Goal: Information Seeking & Learning: Learn about a topic

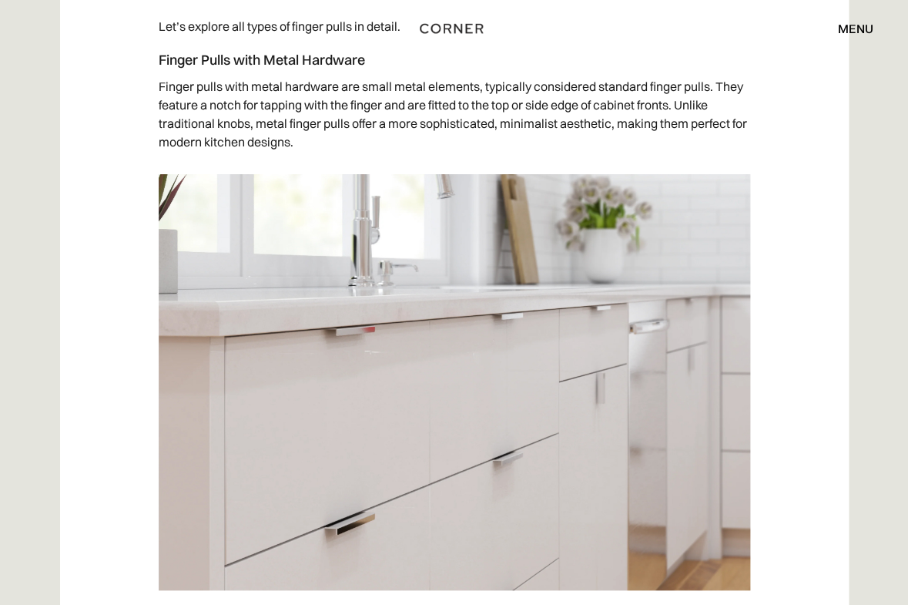
scroll to position [3556, 0]
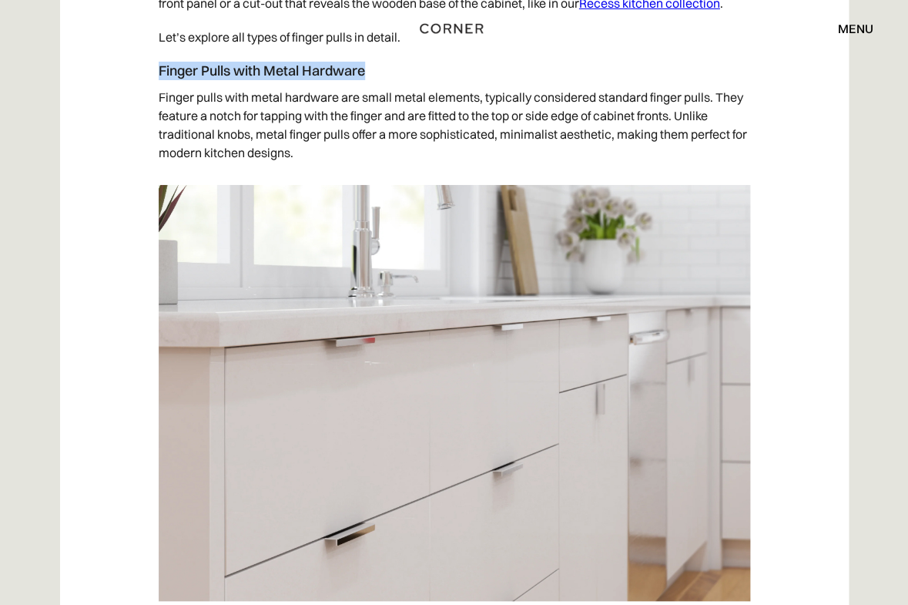
drag, startPoint x: 159, startPoint y: 73, endPoint x: 373, endPoint y: 78, distance: 213.5
click at [373, 78] on h4 "Finger Pulls with Metal Hardware" at bounding box center [455, 71] width 592 height 18
copy h4 "Finger Pulls with Metal Hardware"
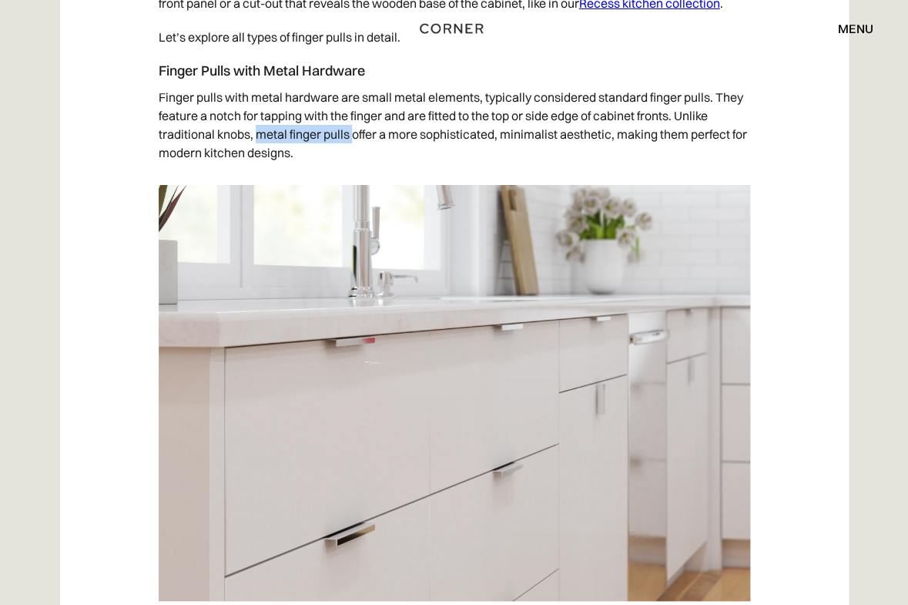
drag, startPoint x: 259, startPoint y: 136, endPoint x: 352, endPoint y: 139, distance: 93.3
click at [352, 139] on p "Finger pulls with metal hardware are small metal elements, typically considered…" at bounding box center [455, 124] width 592 height 89
copy p "metal finger pulls"
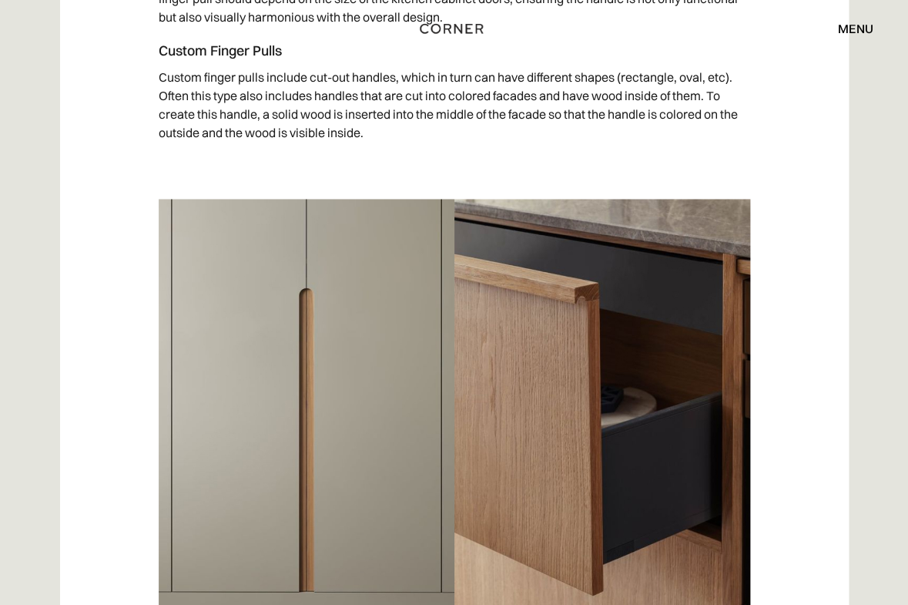
scroll to position [4235, 0]
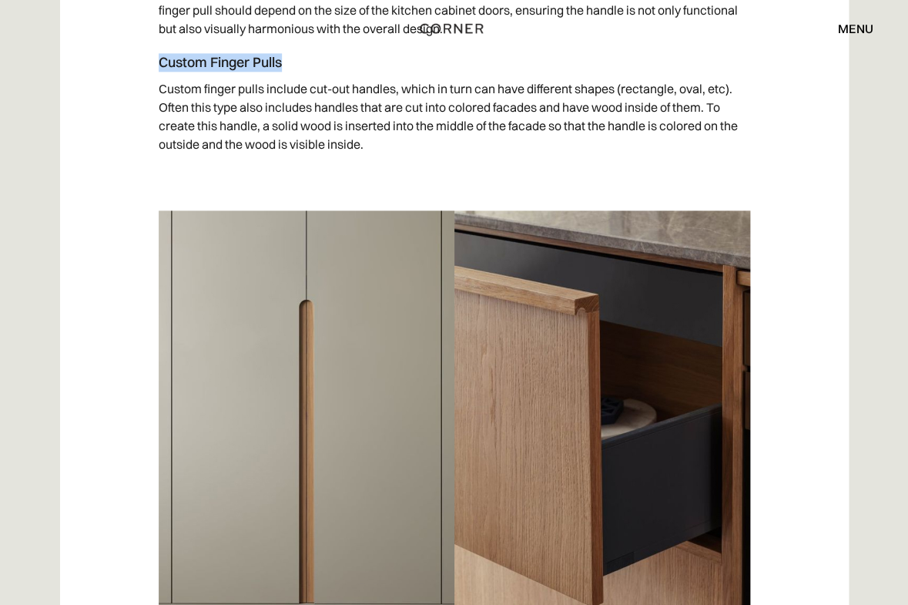
drag, startPoint x: 161, startPoint y: 63, endPoint x: 286, endPoint y: 66, distance: 124.9
click at [286, 66] on h4 "Custom Finger Pulls" at bounding box center [455, 62] width 592 height 18
copy h4 "Custom Finger Pulls"
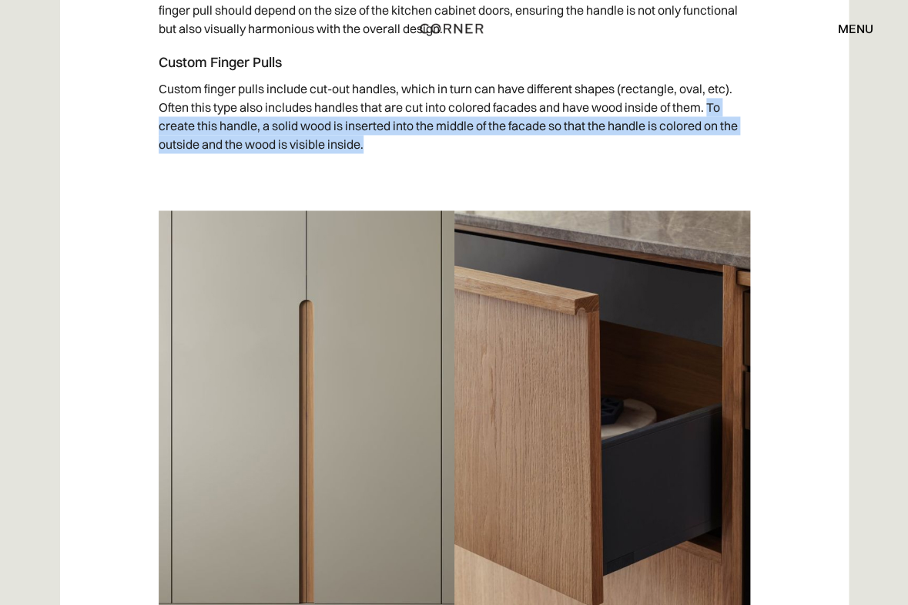
drag, startPoint x: 713, startPoint y: 108, endPoint x: 721, endPoint y: 156, distance: 48.5
click at [721, 156] on p "Custom finger pulls include cut-out handles, which in turn can have different s…" at bounding box center [455, 116] width 592 height 89
copy p "To create this handle, a solid wood is inserted into the middle of the facade s…"
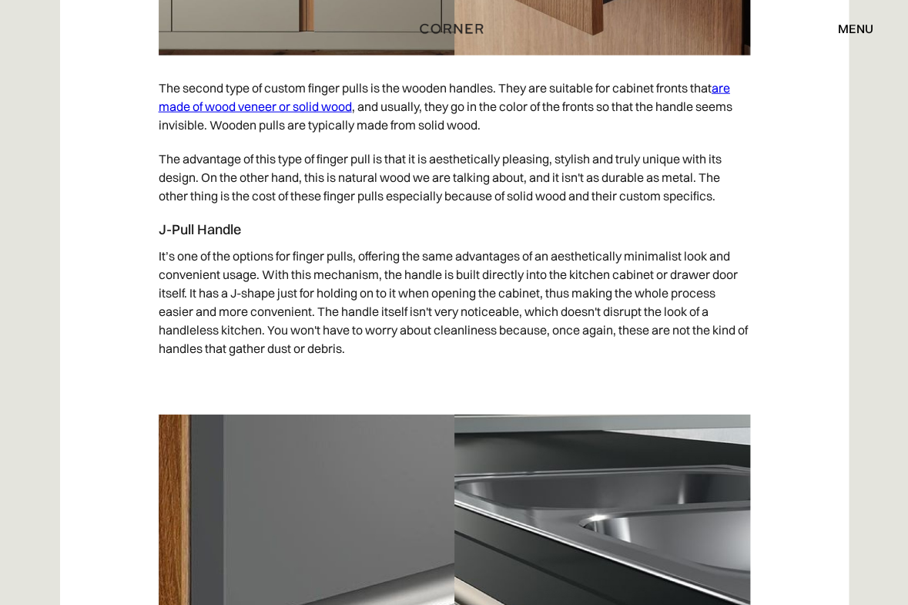
scroll to position [4778, 0]
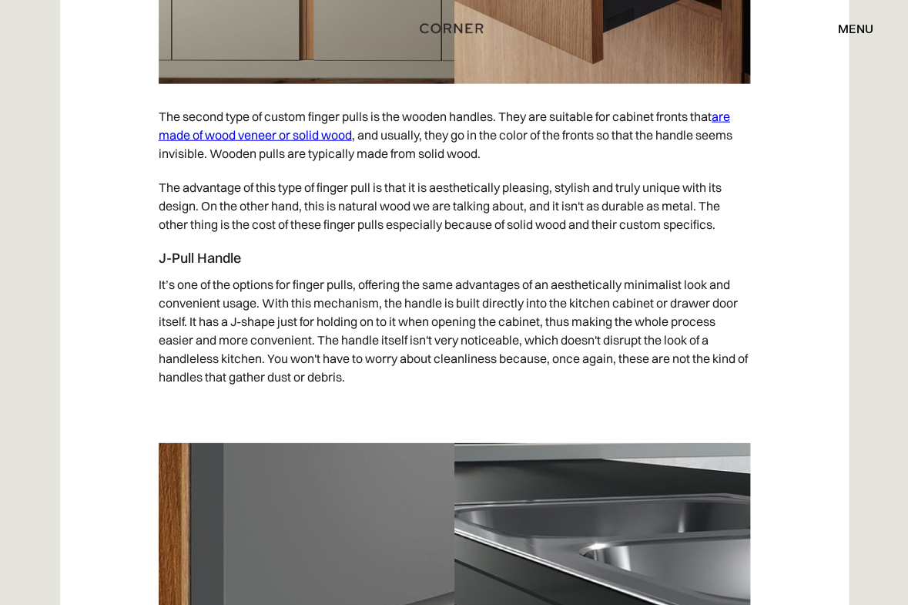
click at [315, 133] on link "are made of wood veneer or solid wood" at bounding box center [445, 126] width 572 height 34
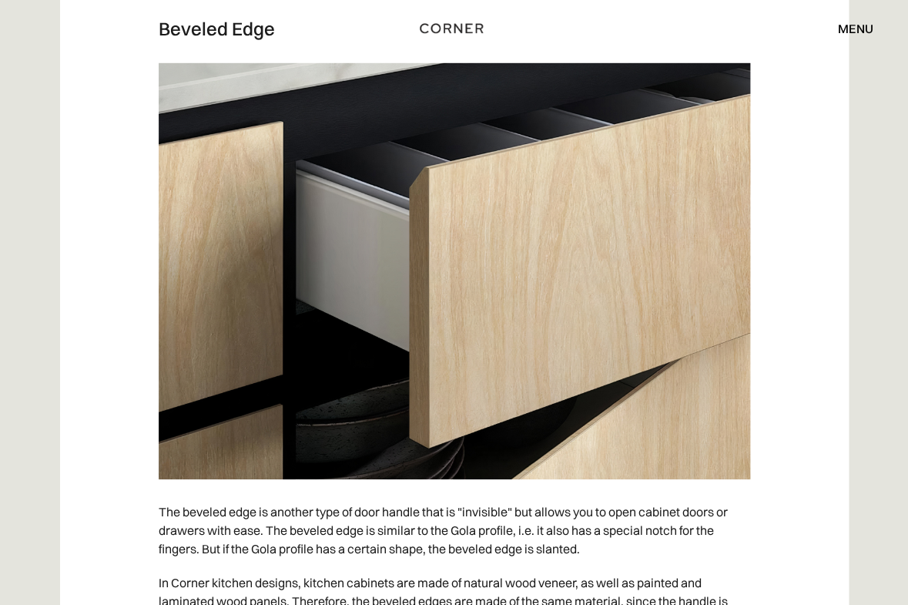
scroll to position [3233, 0]
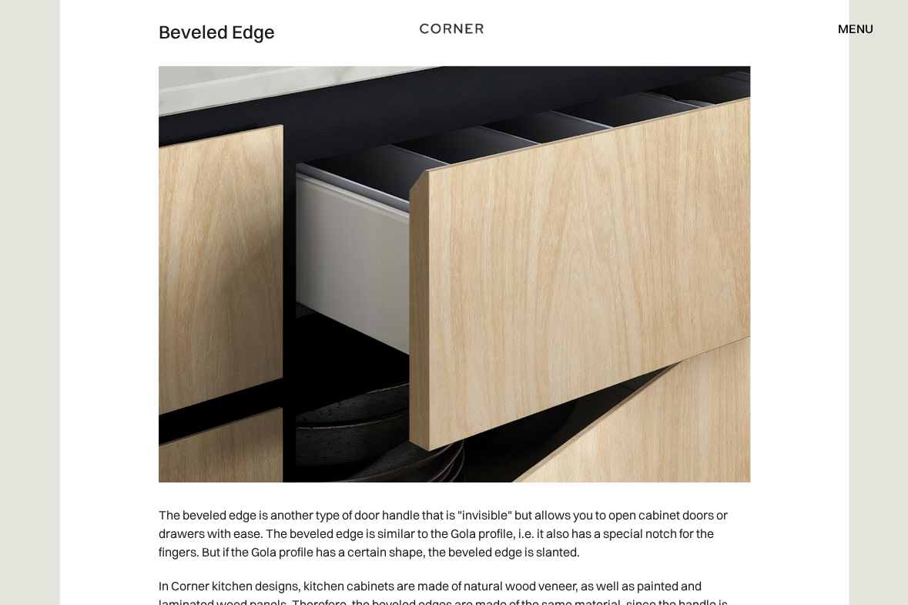
drag, startPoint x: 275, startPoint y: 52, endPoint x: 148, endPoint y: 44, distance: 127.4
click at [148, 44] on div "Shop Kitchens Shop Kitchens How it works How it works Projects Projects Inspira…" at bounding box center [454, 28] width 908 height 57
click at [164, 52] on div "Shop Kitchens Shop Kitchens How it works How it works Projects Projects Inspira…" at bounding box center [454, 28] width 908 height 57
click at [163, 52] on div "Shop Kitchens Shop Kitchens How it works How it works Projects Projects Inspira…" at bounding box center [454, 28] width 908 height 57
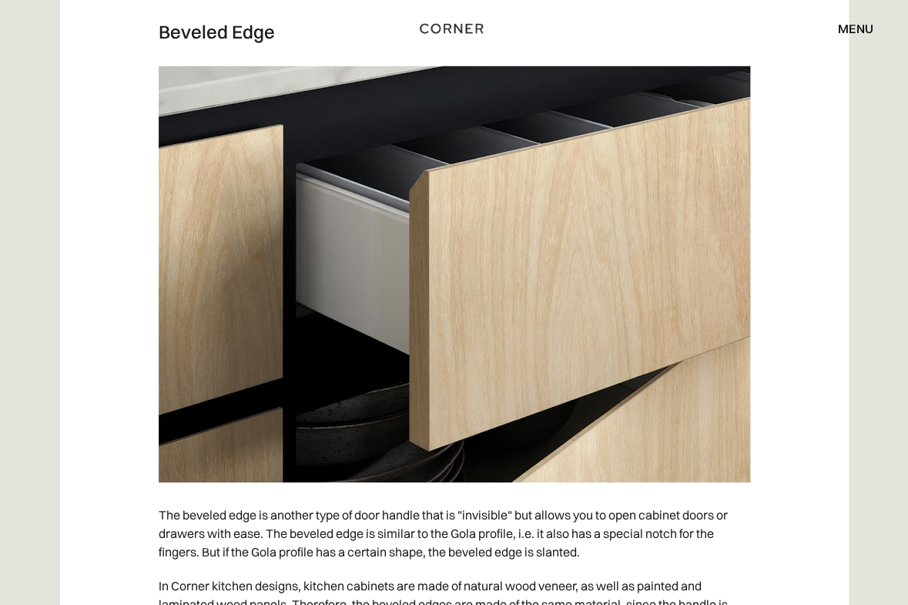
click at [274, 51] on div "Shop Kitchens Shop Kitchens How it works How it works Projects Projects Inspira…" at bounding box center [454, 28] width 908 height 57
click at [257, 51] on div "Shop Kitchens Shop Kitchens How it works How it works Projects Projects Inspira…" at bounding box center [454, 28] width 908 height 57
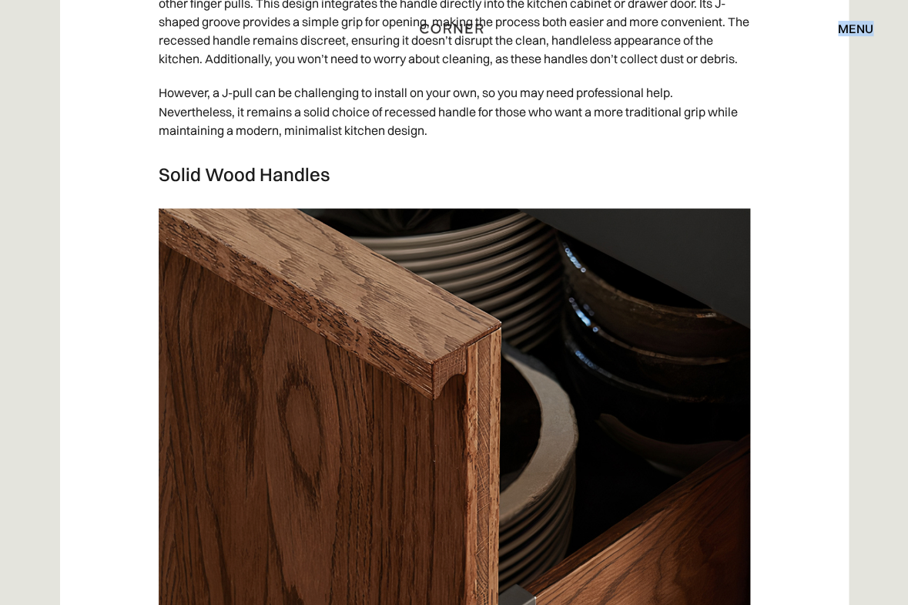
scroll to position [4458, 0]
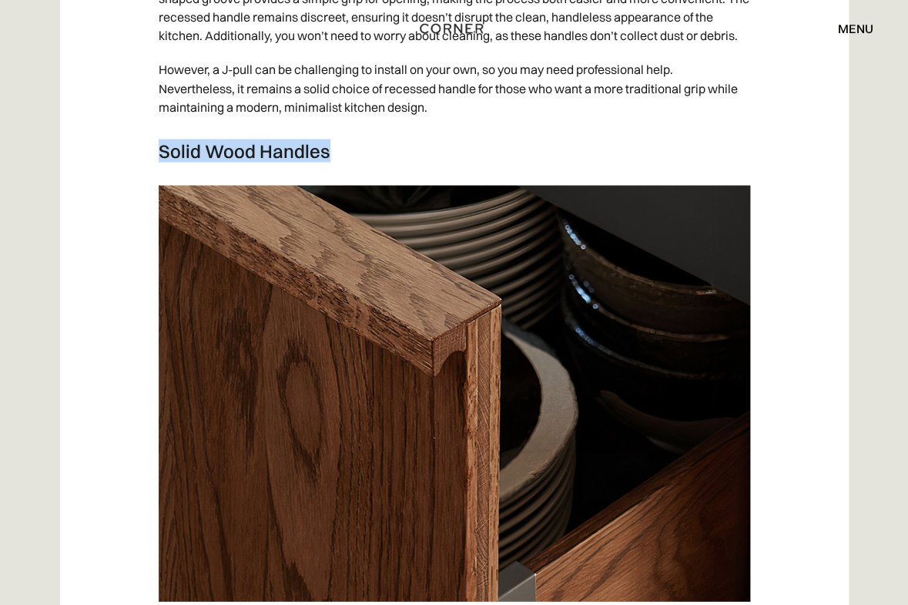
drag, startPoint x: 325, startPoint y: 169, endPoint x: 166, endPoint y: 154, distance: 159.4
click at [166, 154] on div "Handleless cabinets are often the first choice for a clean, streamlined kitchen…" at bounding box center [455, 596] width 592 height 8328
copy h3 "Solid Wood Handles"
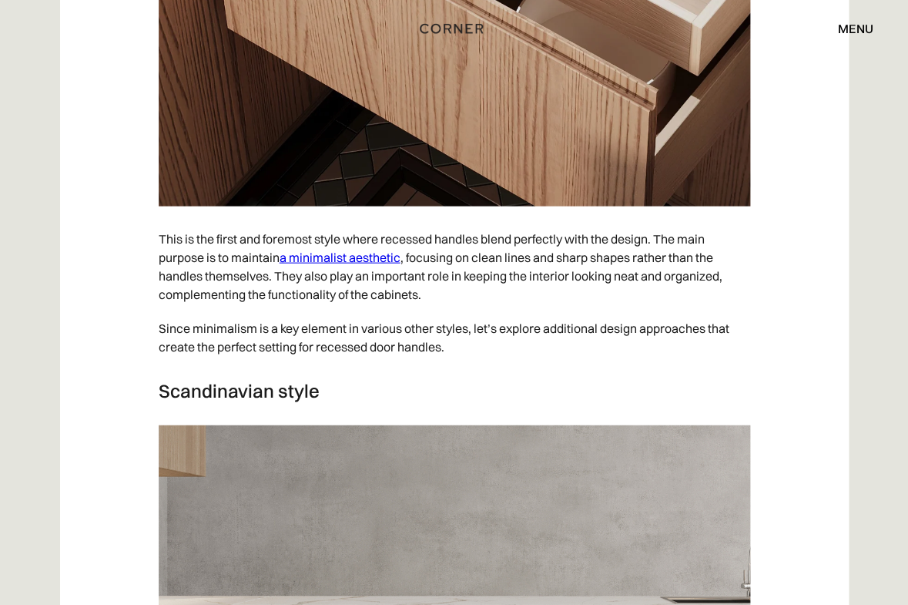
scroll to position [6358, 0]
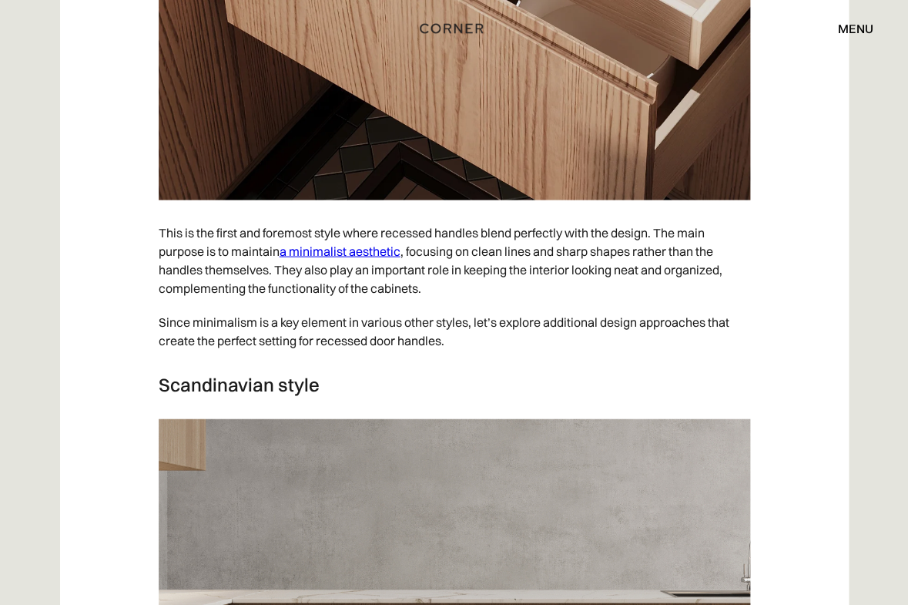
click at [374, 259] on link "a minimalist aesthetic" at bounding box center [340, 250] width 121 height 15
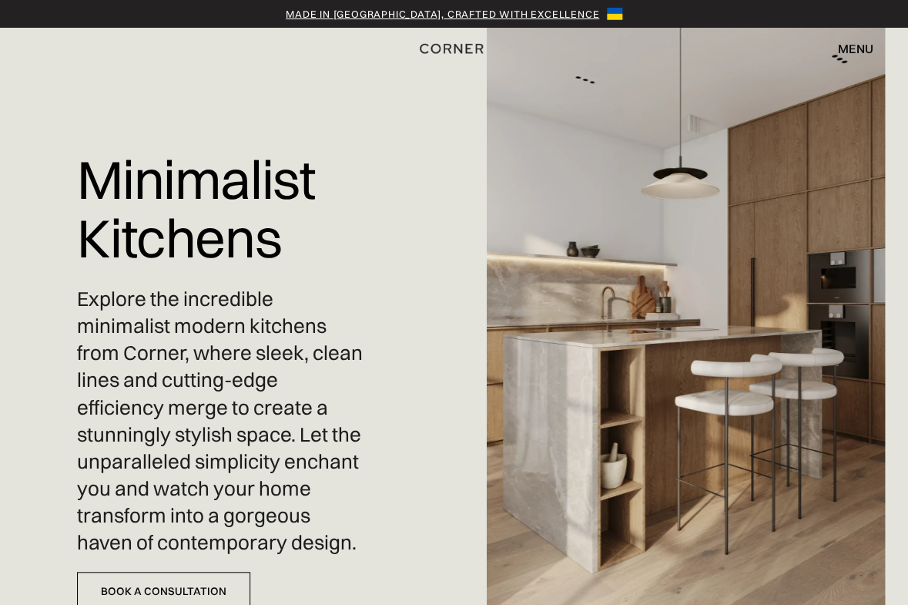
scroll to position [21, 0]
